Goal: Use online tool/utility: Utilize a website feature to perform a specific function

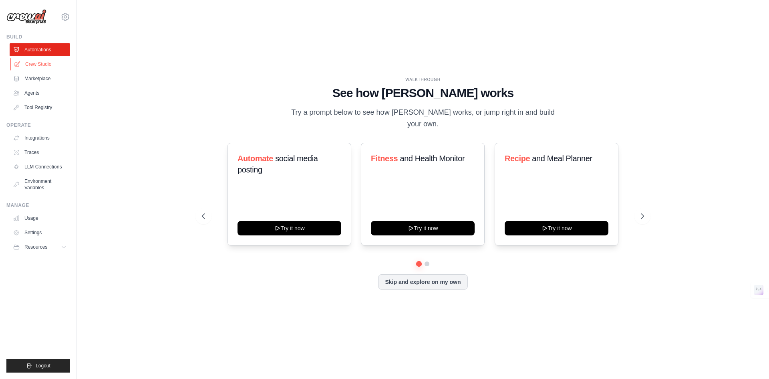
click at [33, 63] on link "Crew Studio" at bounding box center [40, 64] width 60 height 13
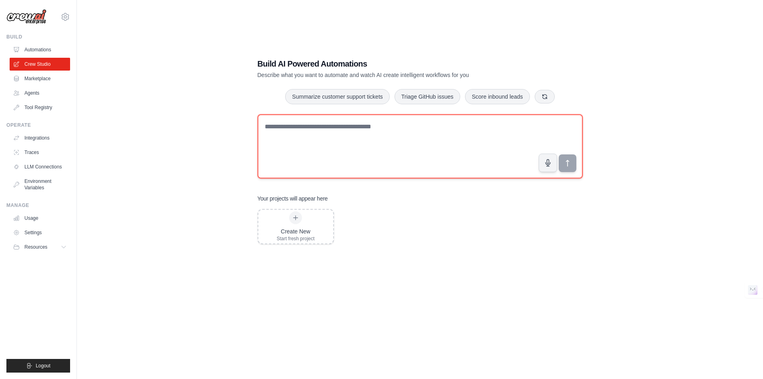
click at [365, 123] on textarea at bounding box center [420, 146] width 325 height 64
click at [302, 139] on textarea at bounding box center [420, 146] width 325 height 64
click at [353, 148] on textarea at bounding box center [420, 146] width 325 height 64
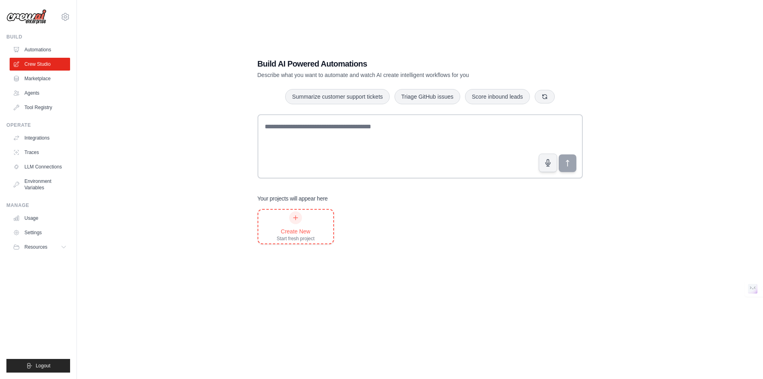
click at [284, 238] on div "Start fresh project" at bounding box center [296, 238] width 38 height 6
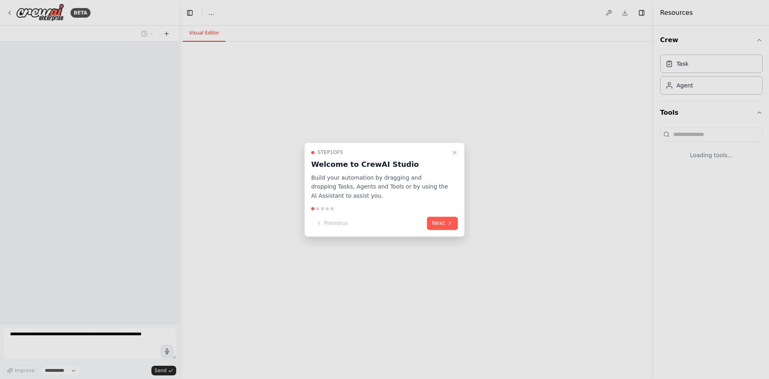
select select "****"
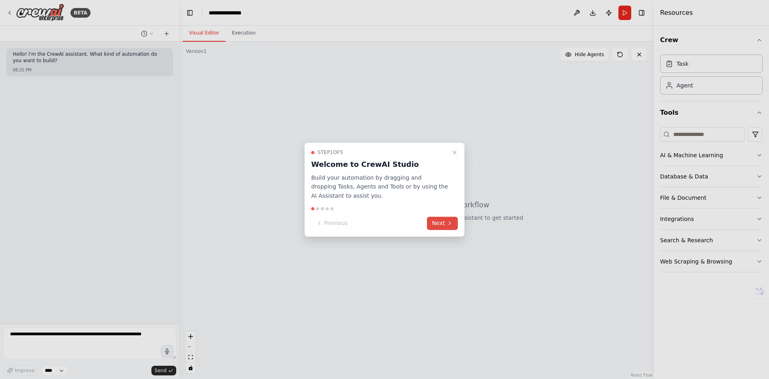
click at [452, 222] on icon at bounding box center [450, 223] width 6 height 6
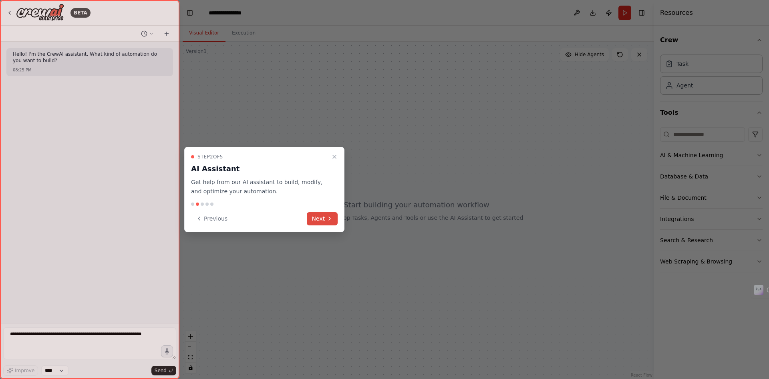
click at [320, 224] on button "Next" at bounding box center [322, 218] width 31 height 13
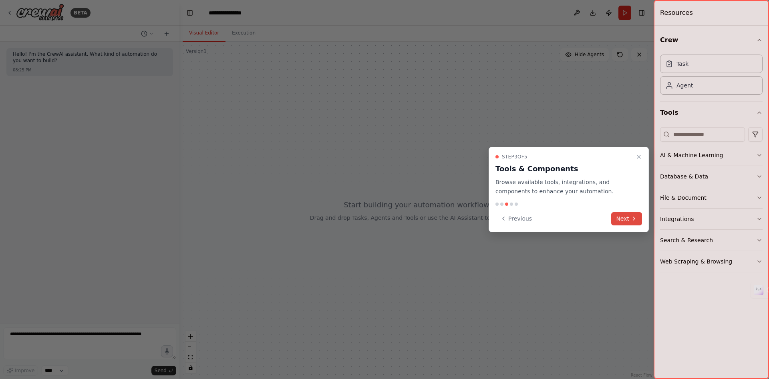
click at [620, 221] on button "Next" at bounding box center [626, 218] width 31 height 13
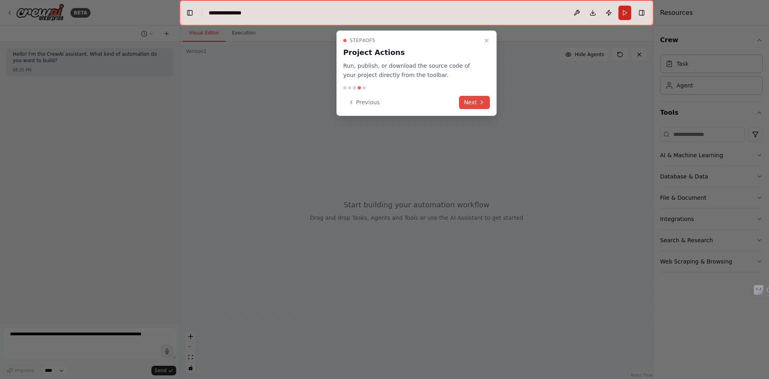
click at [479, 107] on button "Next" at bounding box center [474, 102] width 31 height 13
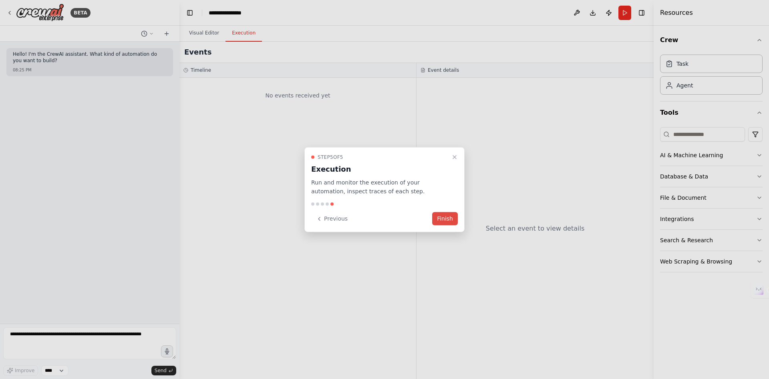
click at [435, 224] on button "Finish" at bounding box center [445, 218] width 26 height 13
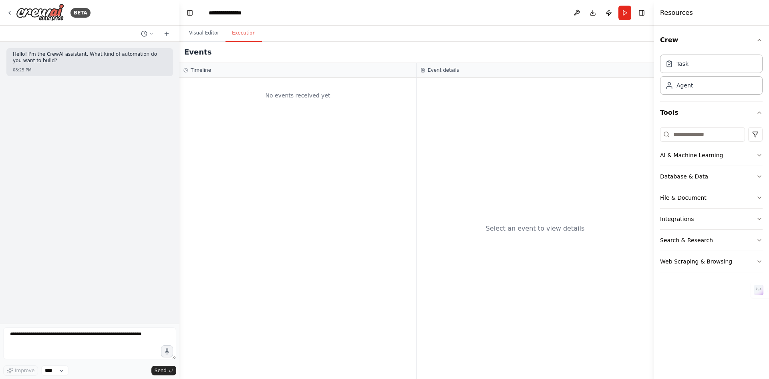
click at [245, 31] on button "Execution" at bounding box center [244, 33] width 36 height 17
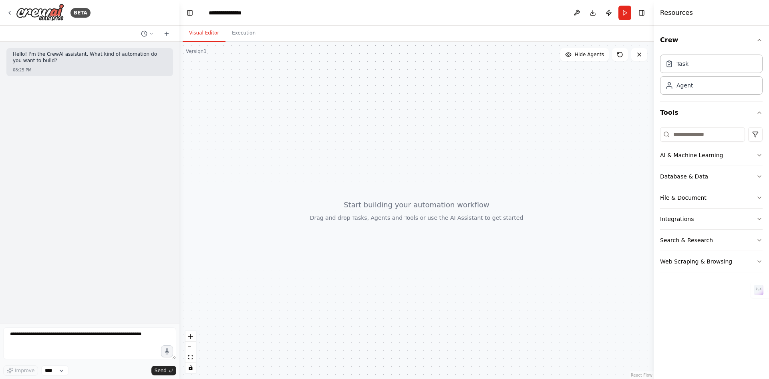
click at [204, 35] on button "Visual Editor" at bounding box center [204, 33] width 43 height 17
click at [292, 163] on div at bounding box center [416, 210] width 474 height 337
click at [78, 338] on textarea at bounding box center [89, 343] width 173 height 32
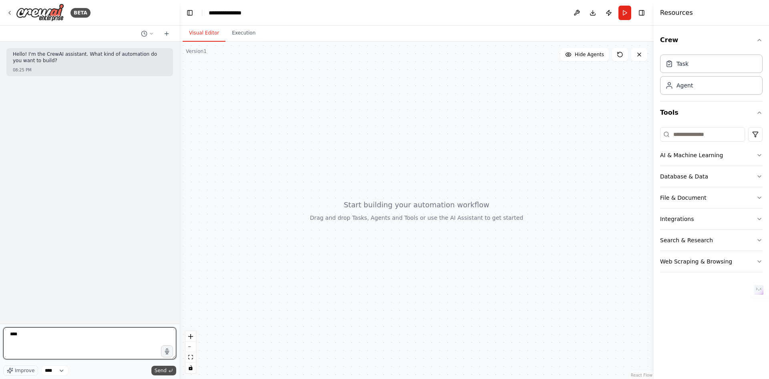
type textarea "****"
click at [163, 369] on span "Send" at bounding box center [161, 370] width 12 height 6
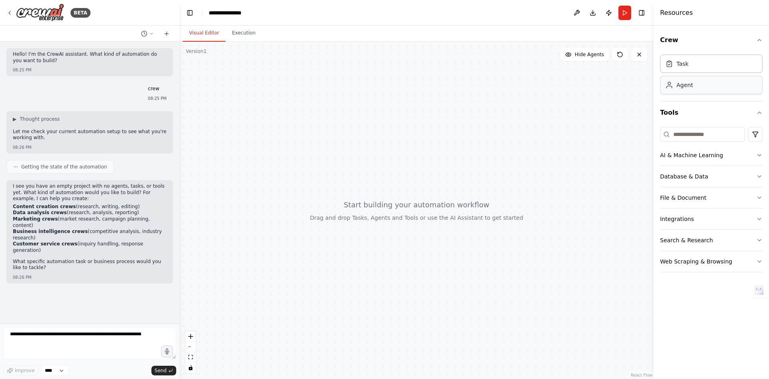
click at [687, 84] on div "Agent" at bounding box center [685, 85] width 16 height 8
click at [682, 73] on div "Task Agent" at bounding box center [711, 72] width 103 height 43
click at [675, 87] on div "Agent" at bounding box center [679, 85] width 28 height 8
click at [684, 66] on div "Task" at bounding box center [683, 63] width 12 height 8
click at [687, 87] on div "Agent" at bounding box center [685, 85] width 16 height 8
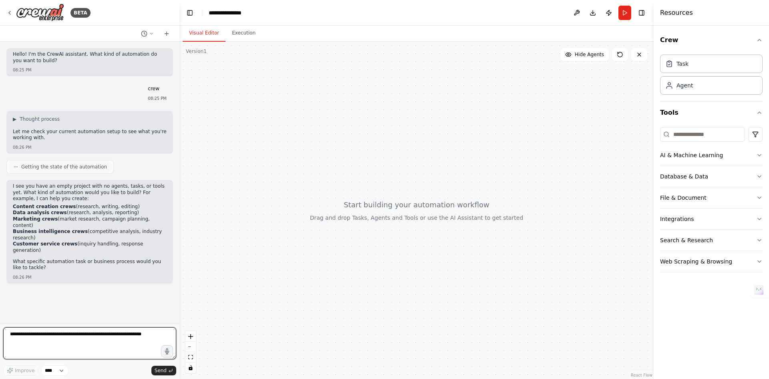
click at [112, 344] on textarea at bounding box center [89, 343] width 173 height 32
